Goal: Task Accomplishment & Management: Complete application form

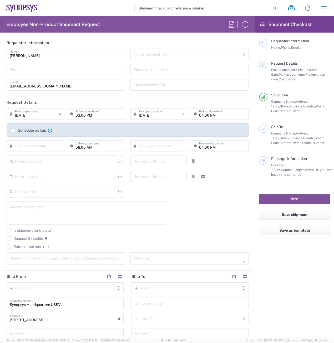
type input "Department"
type input "[GEOGRAPHIC_DATA]"
type input "[US_STATE]"
type input "Delivered at Place"
type input "[GEOGRAPHIC_DATA]"
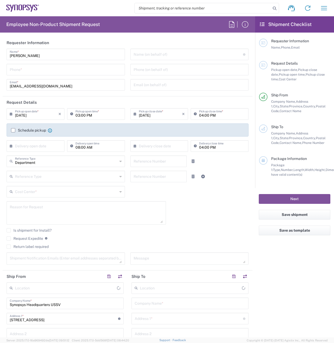
type input "Headquarters USSV"
click at [326, 6] on icon "button" at bounding box center [324, 8] width 6 height 4
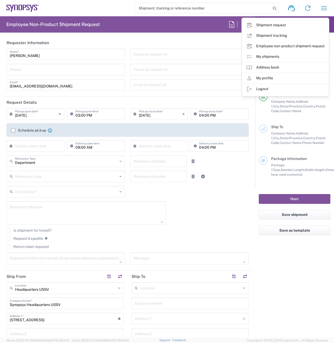
click at [323, 37] on link "Shipment tracking" at bounding box center [285, 36] width 87 height 11
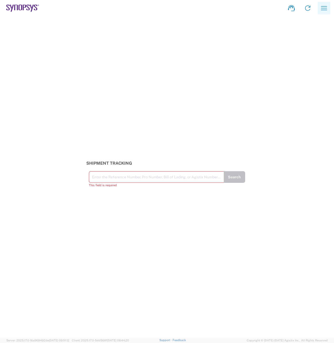
click at [327, 8] on icon "button" at bounding box center [324, 8] width 8 height 8
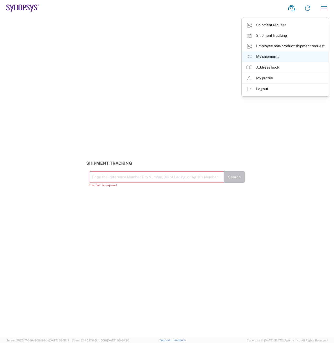
click at [274, 55] on link "My shipments" at bounding box center [285, 57] width 87 height 11
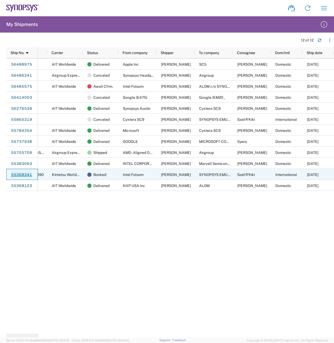
click at [21, 175] on link "55368341" at bounding box center [22, 175] width 22 height 8
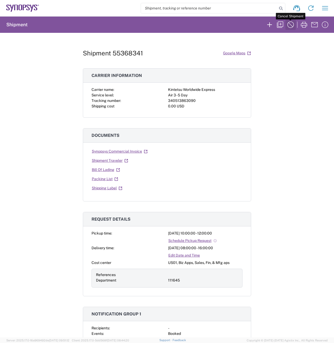
click at [292, 26] on icon "button" at bounding box center [290, 25] width 8 height 8
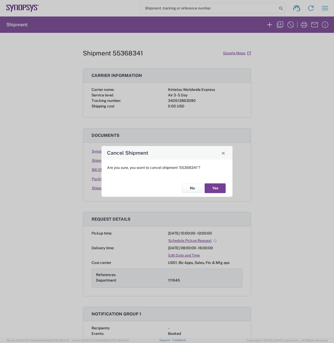
click at [218, 188] on button "Yes" at bounding box center [215, 189] width 21 height 10
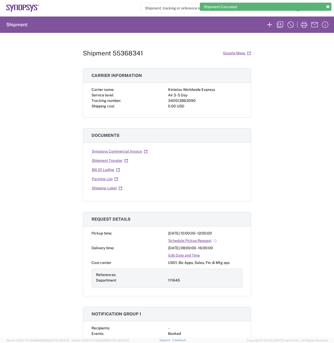
click at [327, 6] on icon at bounding box center [327, 7] width 3 height 3
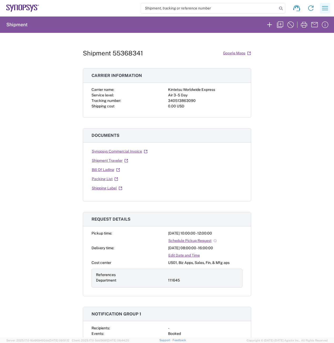
click at [326, 8] on icon "button" at bounding box center [325, 8] width 8 height 8
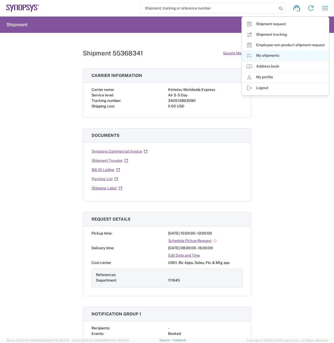
click at [290, 56] on link "My shipments" at bounding box center [285, 55] width 87 height 11
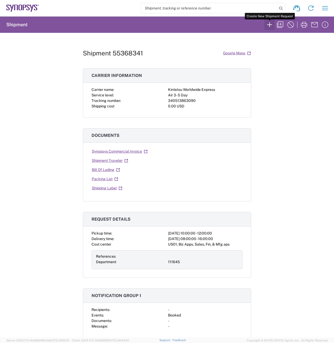
click at [272, 28] on icon "button" at bounding box center [269, 25] width 8 height 8
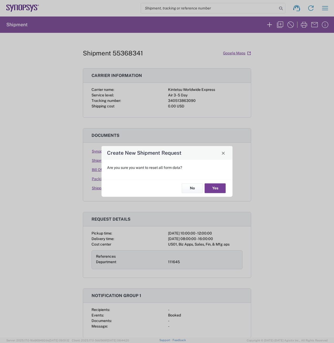
click at [219, 189] on button "Yes" at bounding box center [215, 189] width 21 height 10
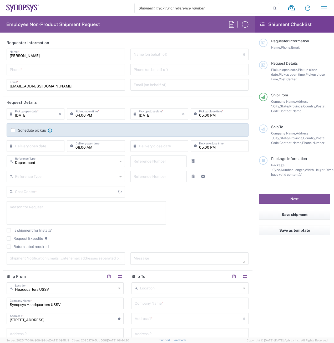
type input "[US_STATE]"
click at [54, 72] on input "tel" at bounding box center [66, 69] width 112 height 9
type input "2797329134"
type input "[EMAIL_ADDRESS][DOMAIN_NAME]"
type input "2797329134"
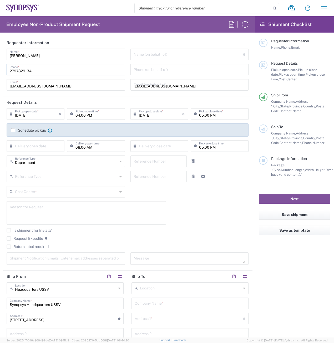
type input "Cyxtera SC9"
type input "[STREET_ADDRESS]"
type input "Santa [PERSON_NAME]"
type input "[US_STATE]"
type input "95054"
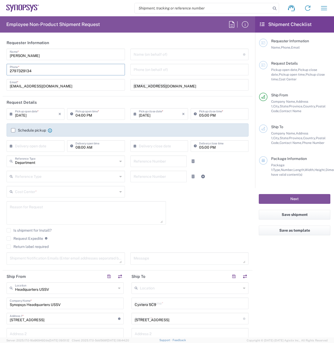
type input "2797329134"
type input "[EMAIL_ADDRESS][DOMAIN_NAME]"
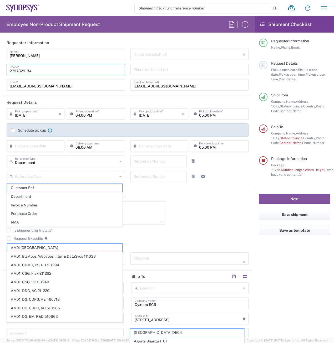
click at [173, 84] on input "[EMAIL_ADDRESS][DOMAIN_NAME]" at bounding box center [190, 84] width 112 height 9
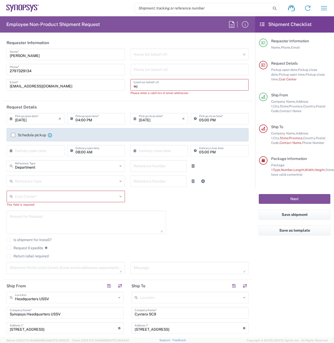
type input "w"
type input "[EMAIL_ADDRESS][DOMAIN_NAME]"
type input "4086529857"
type input "[US_STATE]"
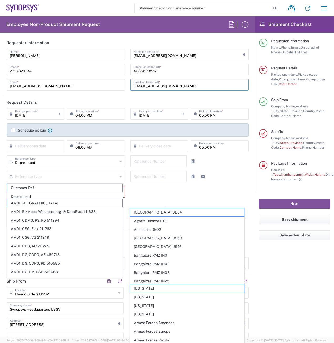
click at [47, 115] on input "[DATE]" at bounding box center [36, 113] width 43 height 9
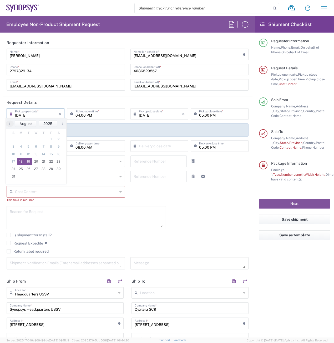
click at [29, 163] on span "19" at bounding box center [29, 161] width 8 height 7
type input "[DATE]"
click at [78, 117] on input "04:00 PM" at bounding box center [98, 113] width 46 height 9
type input "12:00 PM"
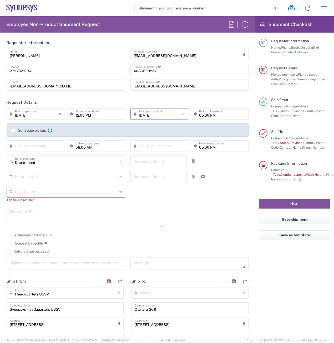
click at [199, 115] on input "05:00 PM" at bounding box center [222, 113] width 46 height 9
type input "01:00 PM"
click at [79, 116] on input "12:00 PM" at bounding box center [98, 113] width 46 height 9
click at [91, 115] on input "09:00 PM" at bounding box center [98, 113] width 46 height 9
type input "09:00 AM"
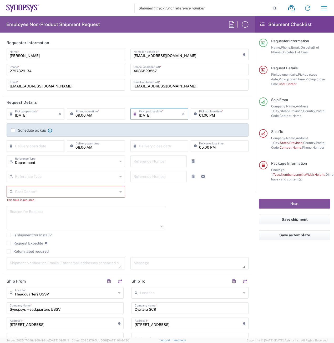
click at [214, 116] on input "01:00 PM" at bounding box center [222, 113] width 46 height 9
click at [218, 116] on input "10:00 PM" at bounding box center [222, 113] width 46 height 9
type input "10:00 AM"
click at [36, 143] on input "text" at bounding box center [36, 145] width 43 height 9
click at [31, 195] on span "19" at bounding box center [29, 193] width 8 height 7
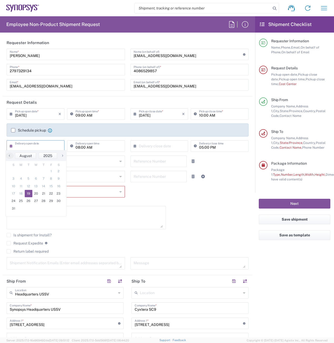
type input "[DATE]"
click at [95, 147] on input "08:00 AM" at bounding box center [98, 145] width 46 height 9
type input "10:00 AM"
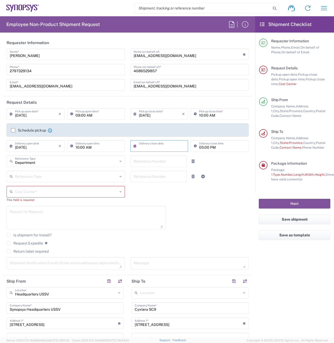
drag, startPoint x: 164, startPoint y: 148, endPoint x: 143, endPoint y: 148, distance: 20.5
click at [144, 148] on input "text" at bounding box center [160, 145] width 43 height 9
click at [150, 194] on span "19" at bounding box center [150, 193] width 8 height 7
type input "[DATE]"
click at [199, 149] on input "05:00 PM" at bounding box center [222, 145] width 46 height 9
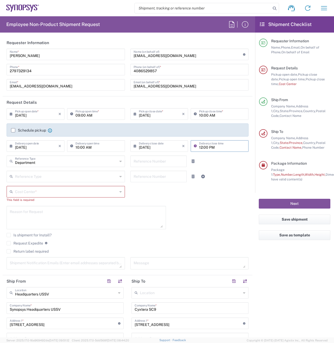
type input "12:00 PM"
click at [119, 190] on icon at bounding box center [120, 192] width 2 height 8
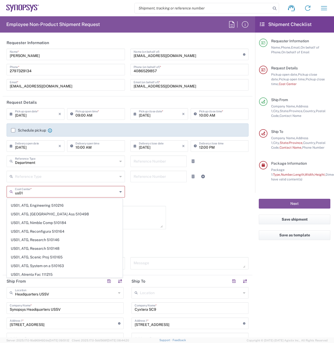
scroll to position [352, 0]
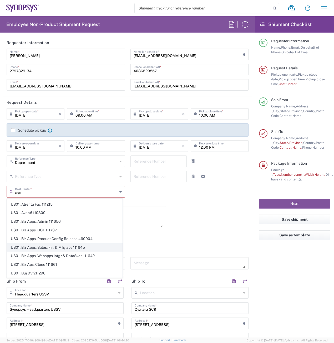
click at [60, 249] on span "US01, Biz Apps, Sales, Fin, & Mfg aps 111645" at bounding box center [64, 248] width 115 height 8
type input "US01, Biz Apps, Sales, Fin, & Mfg aps 111645"
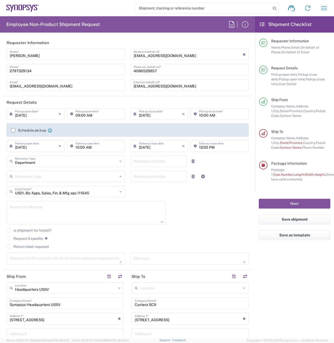
click at [35, 211] on textarea at bounding box center [86, 213] width 153 height 20
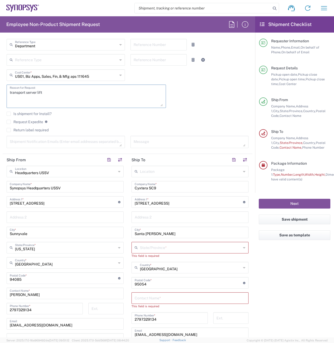
scroll to position [131, 0]
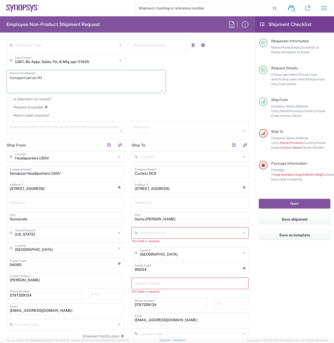
type textarea "transport server lift"
click at [56, 189] on input "[STREET_ADDRESS]" at bounding box center [64, 187] width 108 height 9
click at [55, 189] on input "[STREET_ADDRESS]" at bounding box center [64, 187] width 108 height 9
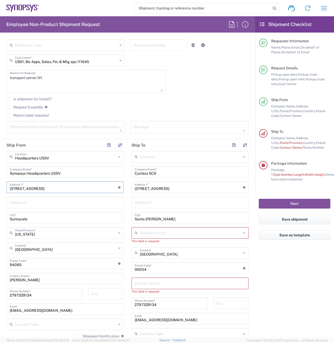
click at [78, 174] on input "Synopsys Headquarters USSV" at bounding box center [65, 171] width 111 height 9
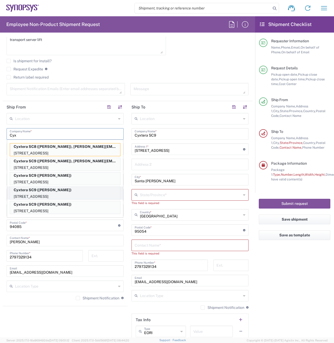
scroll to position [158, 0]
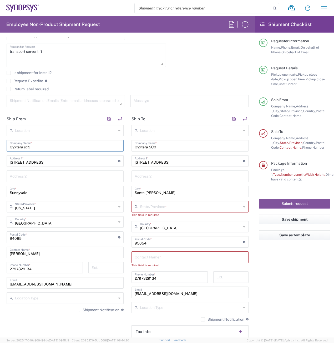
type input "Cyxtera sc5"
click at [52, 160] on input "[STREET_ADDRESS]" at bounding box center [64, 160] width 108 height 9
type input "6"
type input "[STREET_ADDRESS][PERSON_NAME]"
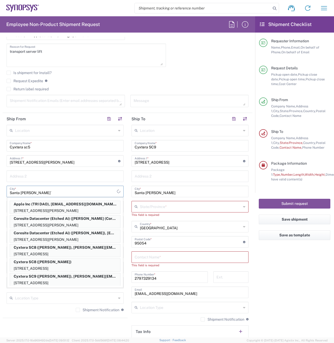
type input "Santa [PERSON_NAME]`"
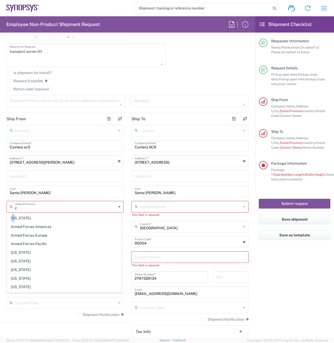
click at [14, 219] on span "[US_STATE]" at bounding box center [64, 218] width 114 height 8
type input "[US_STATE]"
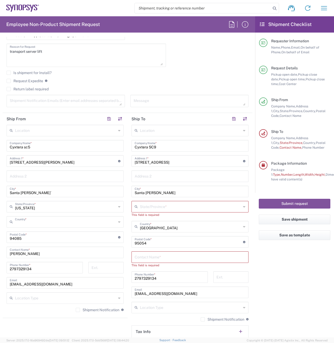
click at [32, 224] on input "text" at bounding box center [65, 221] width 101 height 9
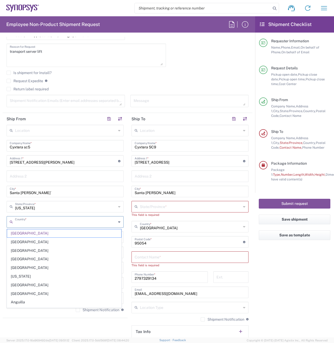
click at [2, 237] on form "Requester Information [PERSON_NAME] Name * [PHONE_NUMBER] Phone * [EMAIL_ADDRES…" at bounding box center [127, 187] width 255 height 301
type input "[GEOGRAPHIC_DATA]"
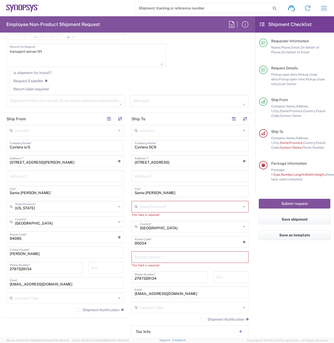
click at [36, 241] on input "undefined" at bounding box center [64, 236] width 108 height 9
type input "9"
type input "95051"
click at [43, 256] on input "[PERSON_NAME]" at bounding box center [65, 252] width 111 height 9
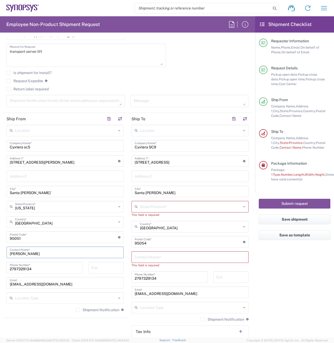
click at [43, 255] on input "[PERSON_NAME]" at bounding box center [65, 252] width 111 height 9
type input "N"
type input "[PERSON_NAME]"
click at [49, 269] on input "2797329134" at bounding box center [45, 267] width 70 height 9
click at [54, 264] on input "2797329134" at bounding box center [45, 267] width 70 height 9
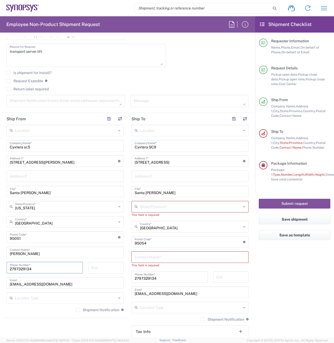
click at [54, 266] on input "2797329134" at bounding box center [45, 267] width 70 height 9
paste input "[PHONE_NUMBER]"
type input "[PHONE_NUMBER]"
click at [59, 283] on input "[EMAIL_ADDRESS][DOMAIN_NAME]" at bounding box center [65, 282] width 111 height 9
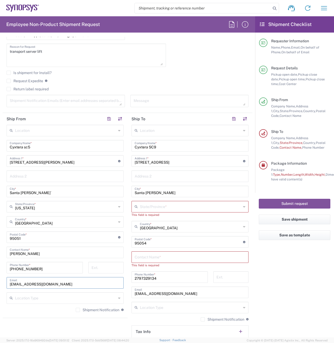
click at [59, 284] on input "[EMAIL_ADDRESS][DOMAIN_NAME]" at bounding box center [65, 282] width 111 height 9
click at [59, 283] on input "[EMAIL_ADDRESS][DOMAIN_NAME]" at bounding box center [65, 282] width 111 height 9
click at [58, 283] on input "[EMAIL_ADDRESS][DOMAIN_NAME]" at bounding box center [65, 282] width 111 height 9
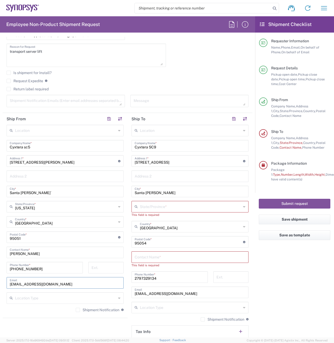
click at [58, 282] on input "[EMAIL_ADDRESS][DOMAIN_NAME]" at bounding box center [65, 282] width 111 height 9
click at [58, 283] on input "[EMAIL_ADDRESS][DOMAIN_NAME]" at bounding box center [65, 282] width 111 height 9
paste input "hnguy"
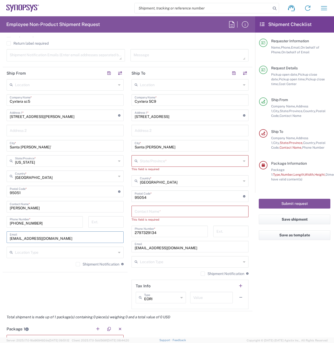
scroll to position [210, 0]
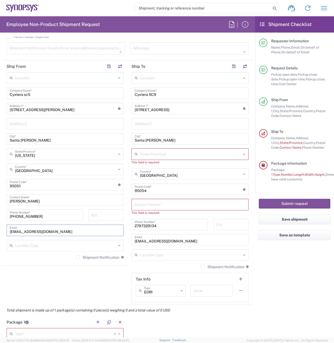
type input "[EMAIL_ADDRESS][DOMAIN_NAME]"
click at [171, 156] on input "text" at bounding box center [190, 153] width 101 height 9
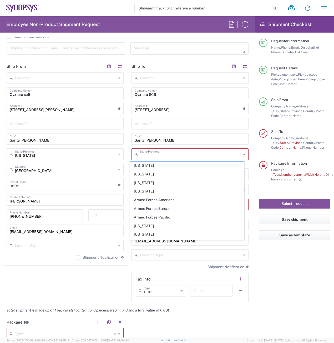
click at [143, 225] on span "[US_STATE]" at bounding box center [187, 226] width 114 height 8
type input "[US_STATE]"
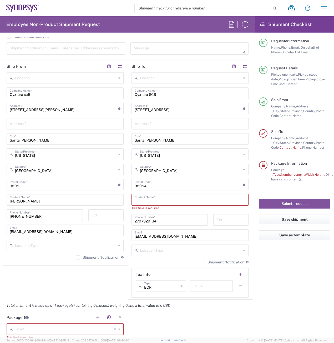
click at [167, 202] on input "text" at bounding box center [190, 199] width 111 height 9
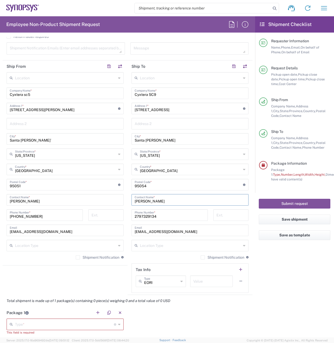
type input "[PERSON_NAME]"
click at [170, 217] on input "2797329134" at bounding box center [170, 214] width 70 height 9
click at [171, 217] on input "2797329134" at bounding box center [170, 214] width 70 height 9
paste input "[PHONE_NUMBER]"
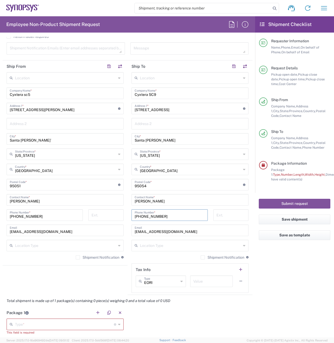
type input "[PHONE_NUMBER]"
click at [175, 230] on input "[EMAIL_ADDRESS][DOMAIN_NAME]" at bounding box center [190, 230] width 111 height 9
click at [175, 229] on input "[EMAIL_ADDRESS][DOMAIN_NAME]" at bounding box center [190, 230] width 111 height 9
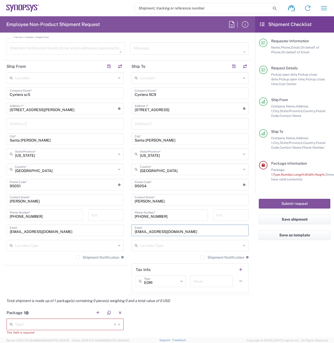
click at [175, 229] on input "[EMAIL_ADDRESS][DOMAIN_NAME]" at bounding box center [190, 230] width 111 height 9
paste input "[EMAIL_ADDRESS][DOMAIN_NAME]"
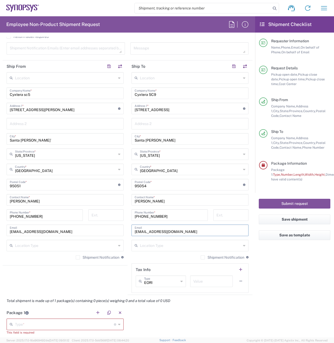
scroll to position [0, 117]
paste input "[EMAIL_ADDRESS][DOMAIN_NAME]"
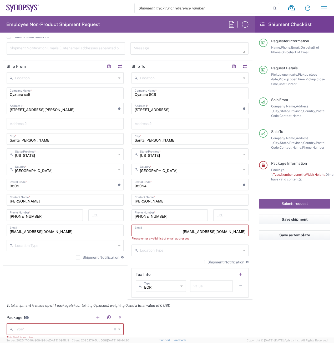
scroll to position [0, 0]
click at [185, 228] on input "[EMAIL_ADDRESS][DOMAIN_NAME] [EMAIL_ADDRESS][DOMAIN_NAME]" at bounding box center [190, 230] width 111 height 9
click at [184, 230] on input "[EMAIL_ADDRESS][DOMAIN_NAME] [EMAIL_ADDRESS][DOMAIN_NAME]" at bounding box center [190, 230] width 111 height 9
click at [176, 231] on input "[EMAIL_ADDRESS][DOMAIN_NAME] [EMAIL_ADDRESS][DOMAIN_NAME]" at bounding box center [190, 230] width 111 height 9
click at [132, 233] on div "[EMAIL_ADDRESS][DOMAIN_NAME] [EMAIL_ADDRESS][DOMAIN_NAME] Email" at bounding box center [189, 231] width 117 height 12
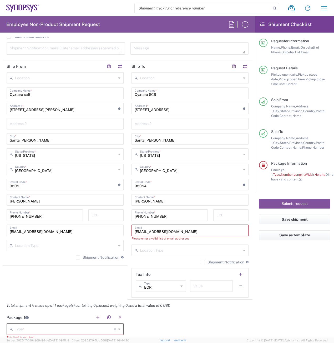
drag, startPoint x: 133, startPoint y: 231, endPoint x: 137, endPoint y: 231, distance: 3.7
click at [135, 231] on input "[EMAIL_ADDRESS][DOMAIN_NAME] [EMAIL_ADDRESS][DOMAIN_NAME]" at bounding box center [190, 230] width 111 height 9
click at [194, 233] on input "[EMAIL_ADDRESS][DOMAIN_NAME] [EMAIL_ADDRESS][DOMAIN_NAME]" at bounding box center [190, 230] width 111 height 9
drag, startPoint x: 192, startPoint y: 232, endPoint x: 180, endPoint y: 243, distance: 16.0
click at [192, 232] on input "[EMAIL_ADDRESS][DOMAIN_NAME] [EMAIL_ADDRESS][DOMAIN_NAME]" at bounding box center [190, 230] width 111 height 9
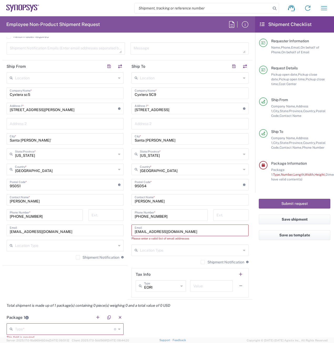
click at [176, 250] on input "text" at bounding box center [190, 250] width 101 height 9
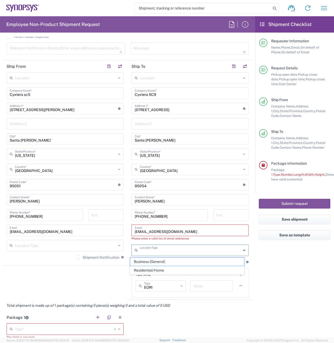
click at [177, 233] on input "[EMAIL_ADDRESS][DOMAIN_NAME] [EMAIL_ADDRESS][DOMAIN_NAME]" at bounding box center [190, 230] width 111 height 9
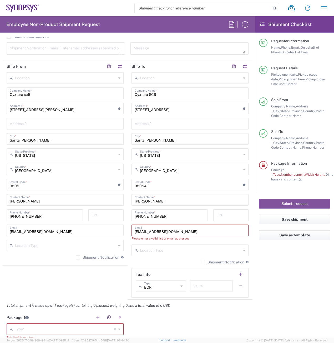
drag, startPoint x: 176, startPoint y: 234, endPoint x: 130, endPoint y: 234, distance: 45.5
click at [131, 234] on div "[EMAIL_ADDRESS][DOMAIN_NAME] [EMAIL_ADDRESS][DOMAIN_NAME] Email" at bounding box center [189, 231] width 117 height 12
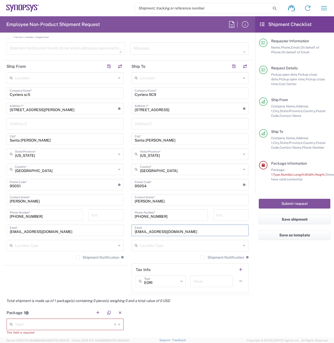
click at [159, 232] on input "[EMAIL_ADDRESS][DOMAIN_NAME]" at bounding box center [190, 230] width 111 height 9
paste input "[EMAIL_ADDRESS][DOMAIN_NAME]"
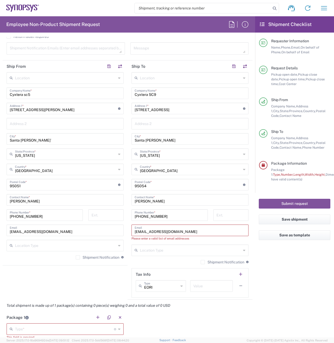
click at [159, 234] on input "[EMAIL_ADDRESS][DOMAIN_NAME] [EMAIL_ADDRESS][DOMAIN_NAME]" at bounding box center [190, 230] width 111 height 9
type input "[EMAIL_ADDRESS][DOMAIN_NAME] [EMAIL_ADDRESS][DOMAIN_NAME]"
click at [190, 230] on input "[EMAIL_ADDRESS][DOMAIN_NAME] [EMAIL_ADDRESS][DOMAIN_NAME]" at bounding box center [190, 230] width 111 height 9
click at [191, 230] on input "[EMAIL_ADDRESS][DOMAIN_NAME] [EMAIL_ADDRESS][DOMAIN_NAME]" at bounding box center [190, 230] width 111 height 9
click at [193, 231] on input "[EMAIL_ADDRESS][DOMAIN_NAME] [EMAIL_ADDRESS][DOMAIN_NAME]" at bounding box center [190, 230] width 111 height 9
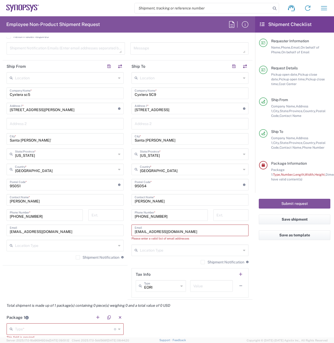
click at [174, 232] on input "[EMAIL_ADDRESS][DOMAIN_NAME] [EMAIL_ADDRESS][DOMAIN_NAME]" at bounding box center [190, 230] width 111 height 9
type input "[EMAIL_ADDRESS][DOMAIN_NAME]"
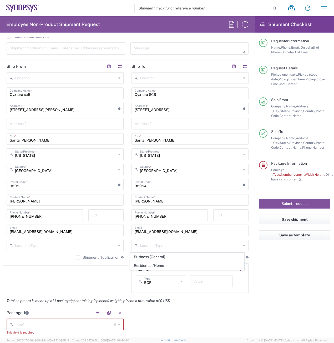
click at [150, 260] on span "Business (General)" at bounding box center [187, 257] width 114 height 8
type input "Business (General)"
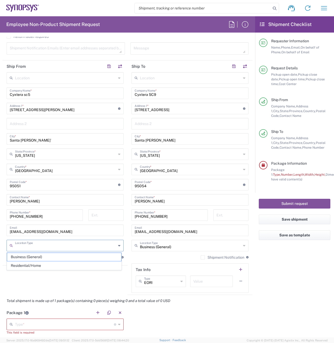
click at [57, 246] on input "text" at bounding box center [65, 245] width 101 height 9
click at [47, 258] on span "Business (General)" at bounding box center [64, 257] width 114 height 8
type input "Business (General)"
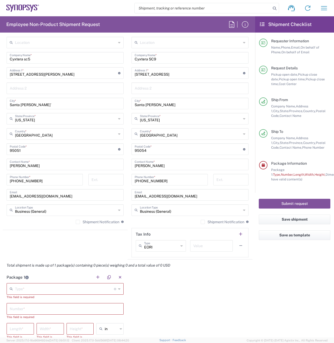
scroll to position [316, 0]
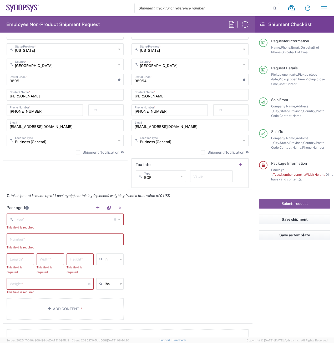
click at [118, 220] on icon at bounding box center [119, 219] width 2 height 8
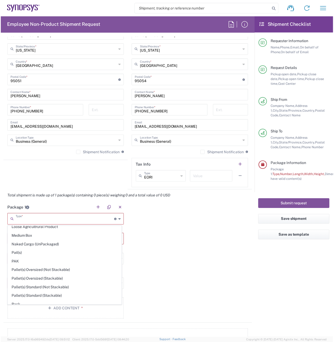
scroll to position [237, 0]
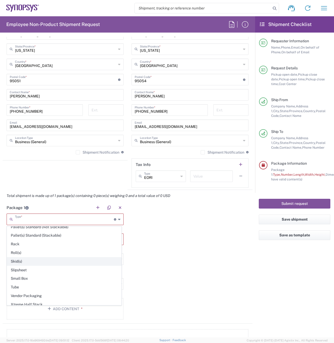
click at [45, 262] on span "Skid(s)" at bounding box center [64, 262] width 114 height 8
type input "Skid(s)"
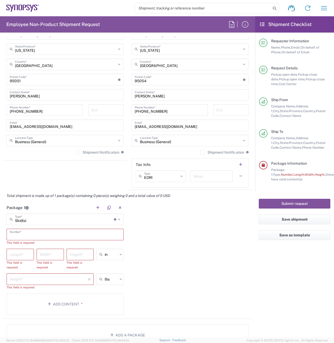
click at [39, 235] on input "text" at bounding box center [65, 234] width 111 height 9
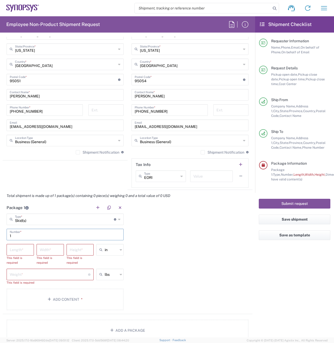
type input "1"
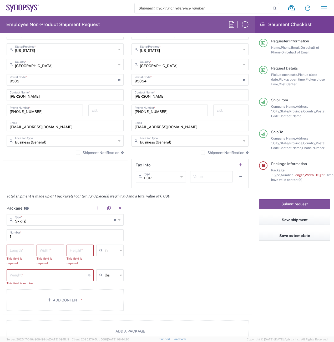
click at [68, 175] on agx-shipment-stop-widget "Ship From Location [GEOGRAPHIC_DATA] DE04 Agrate Brianza IT01 [GEOGRAPHIC_DATA]…" at bounding box center [65, 72] width 125 height 235
click at [20, 251] on input "number" at bounding box center [20, 249] width 21 height 9
click at [21, 251] on input "number" at bounding box center [20, 249] width 21 height 9
type input "36"
type input "30"
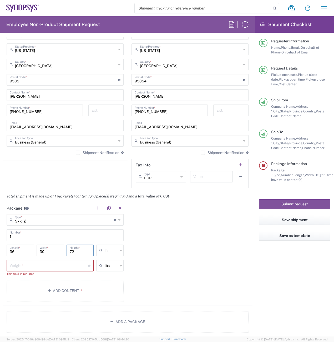
type input "72"
type input "in"
type input "310"
click at [75, 286] on button "Add Content *" at bounding box center [65, 286] width 117 height 22
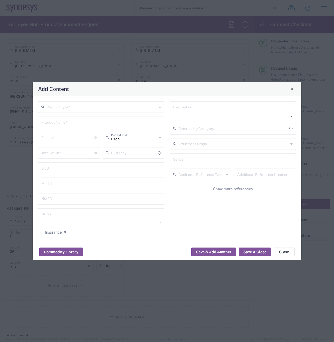
type input "US Dollar"
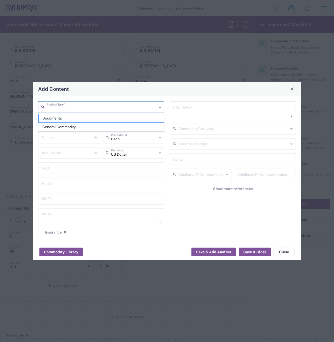
click at [75, 110] on input "text" at bounding box center [102, 106] width 110 height 9
click at [74, 124] on span "General Commodity" at bounding box center [101, 127] width 125 height 8
type input "General Commodity"
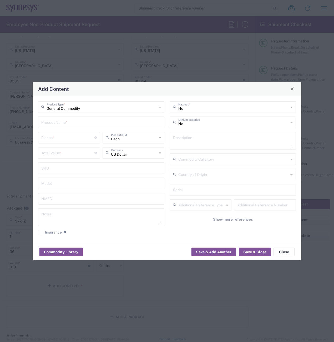
click at [71, 123] on input "text" at bounding box center [101, 121] width 120 height 9
type input "s"
type input "Server lift"
click at [68, 135] on input "number" at bounding box center [67, 136] width 53 height 9
type input "1"
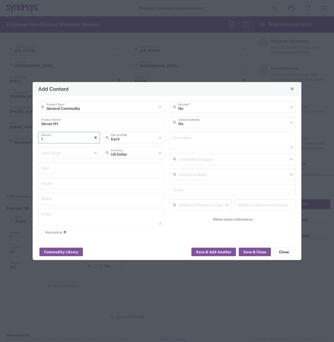
click at [68, 150] on input "number" at bounding box center [67, 152] width 53 height 9
type input "100"
click at [250, 250] on button "Save & Close" at bounding box center [255, 251] width 32 height 8
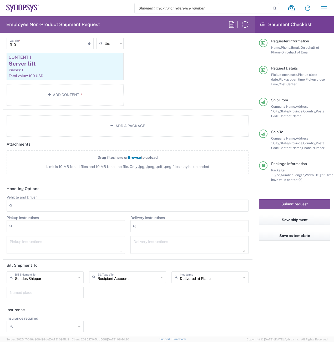
scroll to position [539, 0]
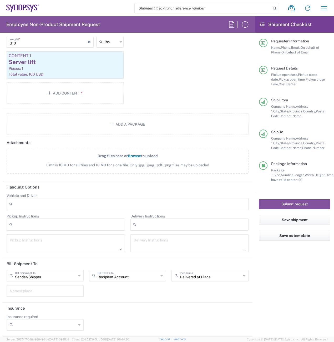
click at [37, 226] on div at bounding box center [66, 224] width 118 height 12
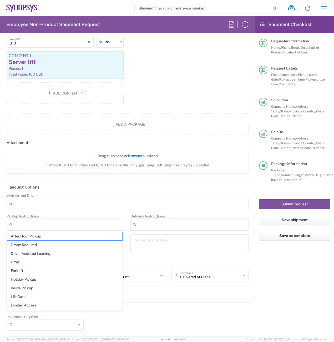
click at [55, 296] on span "Lift Gate" at bounding box center [64, 296] width 115 height 8
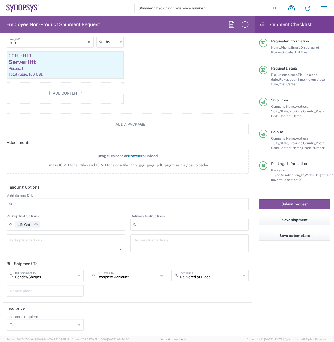
click at [152, 226] on div at bounding box center [189, 224] width 118 height 12
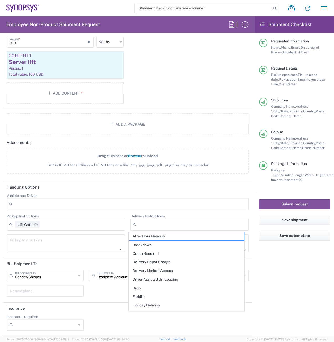
click at [68, 221] on div "Lift Gate" at bounding box center [66, 224] width 118 height 12
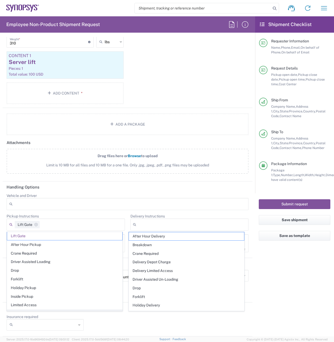
scroll to position [0, 0]
click at [38, 224] on icon at bounding box center [35, 224] width 7 height 3
click at [59, 212] on div "Vehicle and Driver Adult Signature Required Air Ride Truck Airline Handling Air…" at bounding box center [127, 203] width 247 height 21
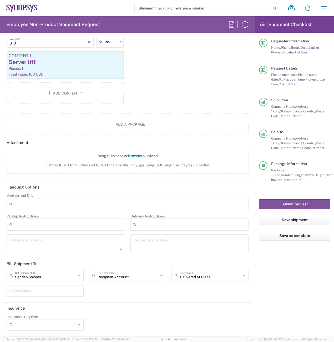
click at [38, 236] on textarea at bounding box center [66, 243] width 112 height 15
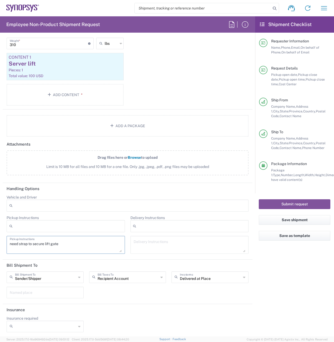
scroll to position [539, 0]
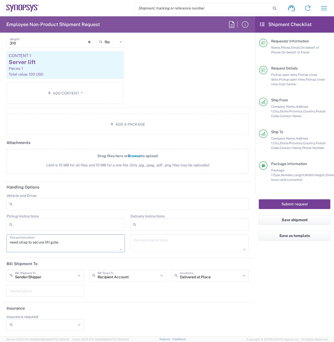
type textarea "need strap to secure lift gate"
click at [293, 200] on button "Submit request" at bounding box center [295, 204] width 72 height 10
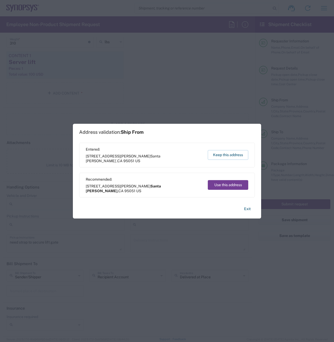
click at [230, 184] on button "Use this address" at bounding box center [228, 185] width 41 height 10
type input "Santa [PERSON_NAME]"
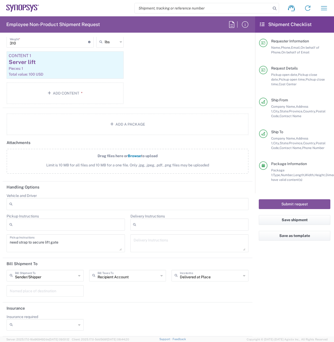
scroll to position [520, 0]
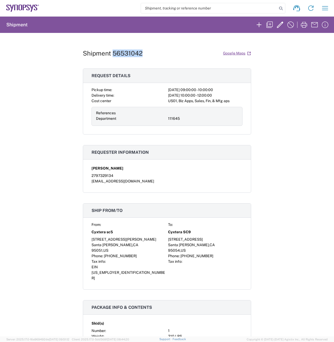
drag, startPoint x: 134, startPoint y: 53, endPoint x: 112, endPoint y: 54, distance: 22.1
click at [112, 54] on h1 "Shipment 56531042" at bounding box center [113, 53] width 60 height 8
copy h1 "56531042"
click at [278, 25] on icon "button" at bounding box center [280, 25] width 8 height 8
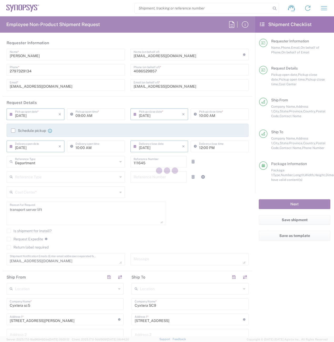
type input "[US_STATE]"
type input "Skid(s)"
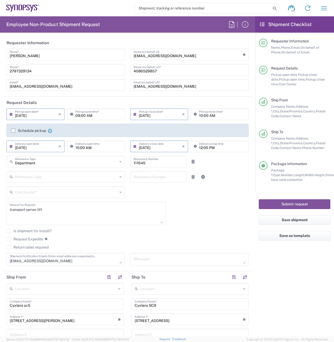
type input "US01, Biz Apps, Sales, Fin, & Mfg aps 111645"
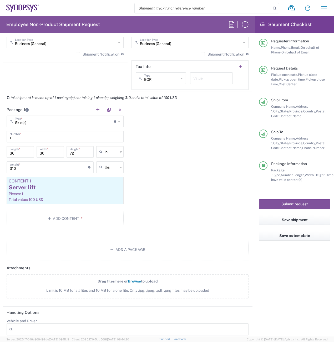
scroll to position [500, 0]
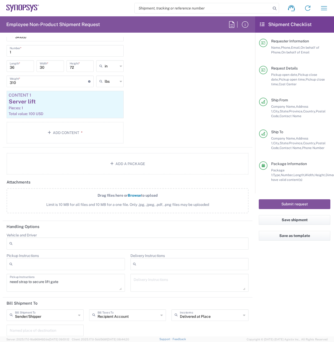
click at [53, 261] on div at bounding box center [66, 264] width 118 height 12
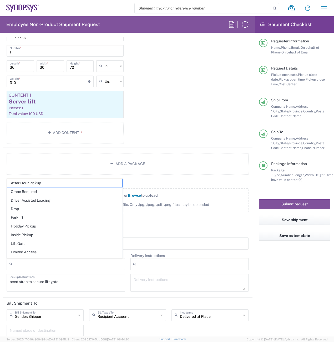
click at [48, 245] on span "Lift Gate" at bounding box center [64, 243] width 115 height 8
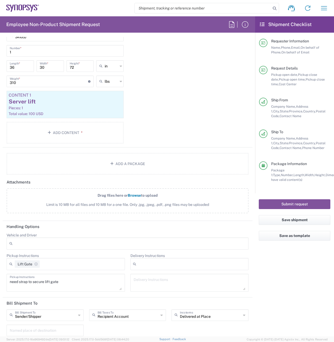
click at [159, 262] on div at bounding box center [189, 264] width 118 height 12
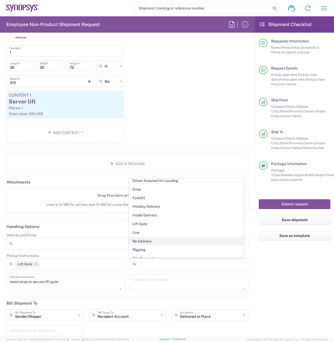
scroll to position [50, 0]
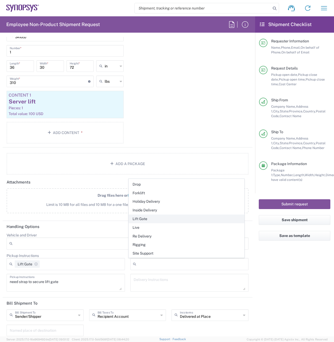
click at [166, 220] on span "Lift Gate" at bounding box center [186, 219] width 115 height 8
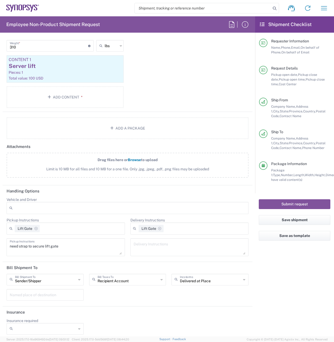
scroll to position [539, 0]
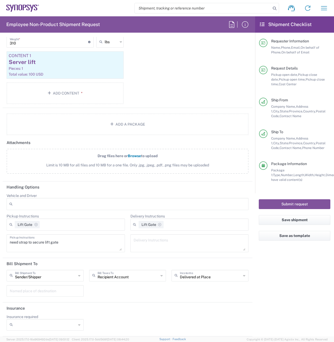
click at [69, 244] on textarea "need strap to secure lift gate" at bounding box center [66, 243] width 112 height 15
type textarea "need strap to secure server, lift gate needed"
click at [292, 204] on button "Submit request" at bounding box center [295, 204] width 72 height 10
